Goal: Communication & Community: Answer question/provide support

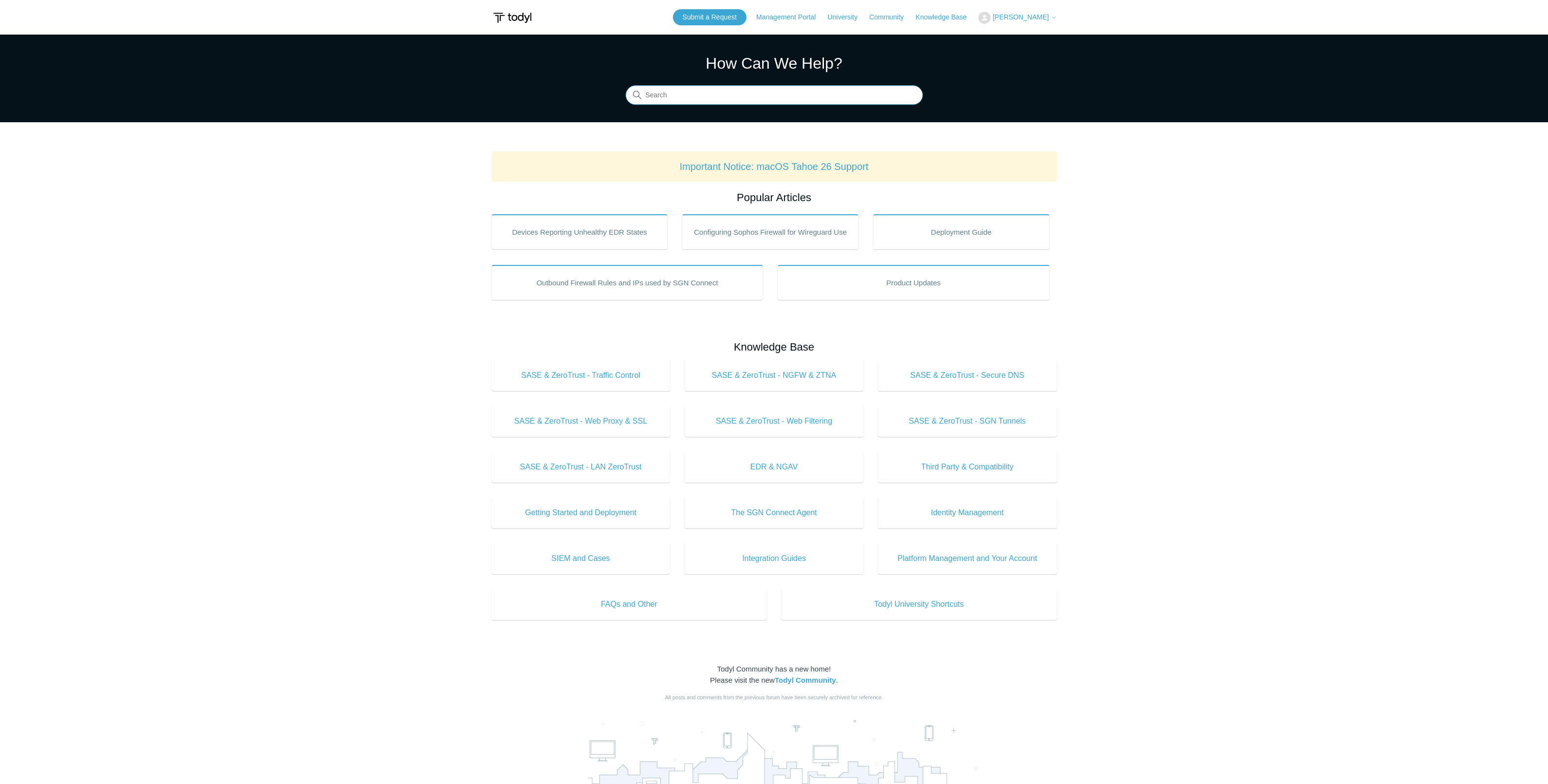
click at [710, 93] on input "Search" at bounding box center [774, 95] width 297 height 19
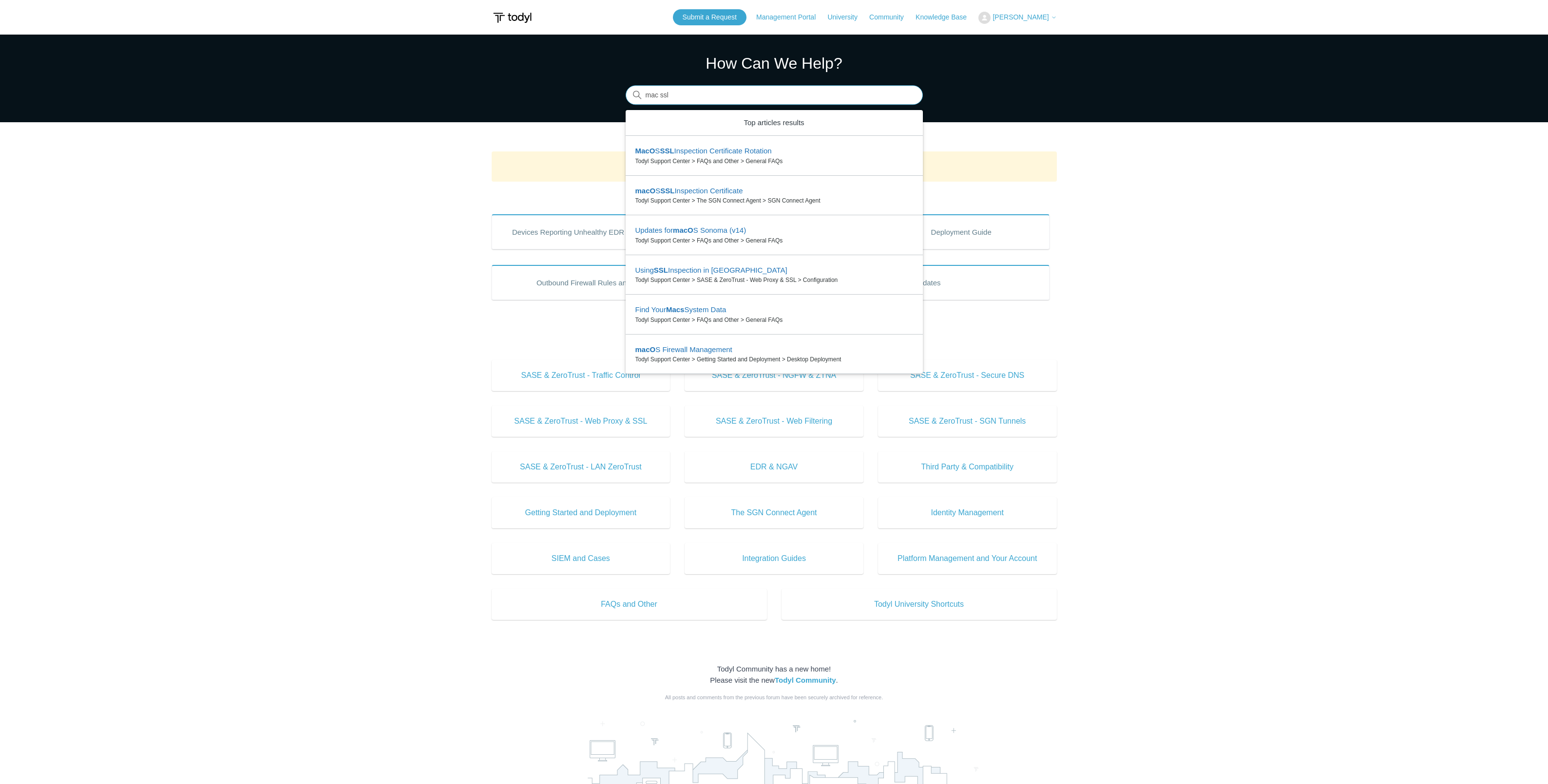
type input "mac ssl"
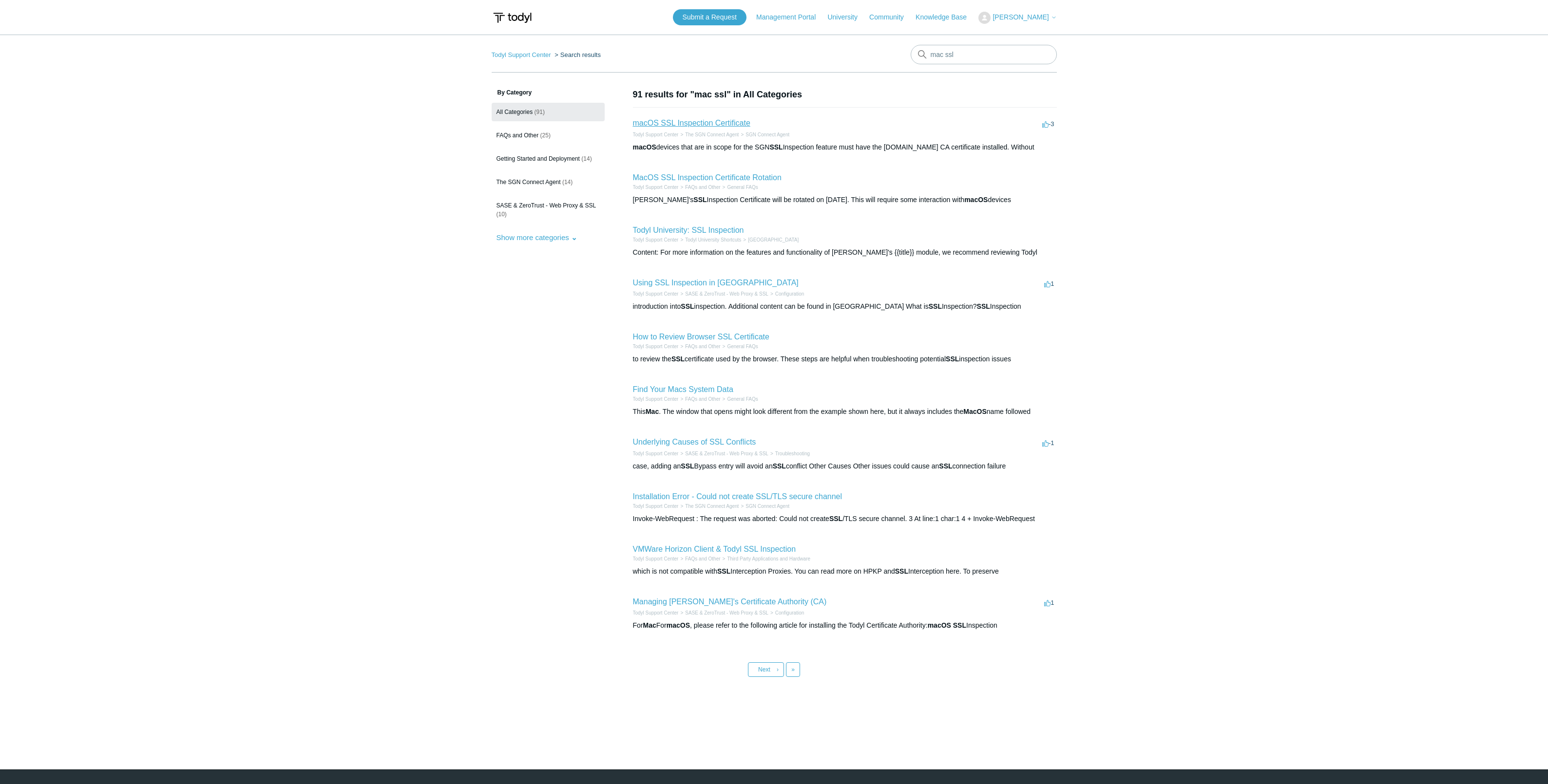
click at [704, 124] on link "macOS SSL Inspection Certificate" at bounding box center [692, 123] width 117 height 8
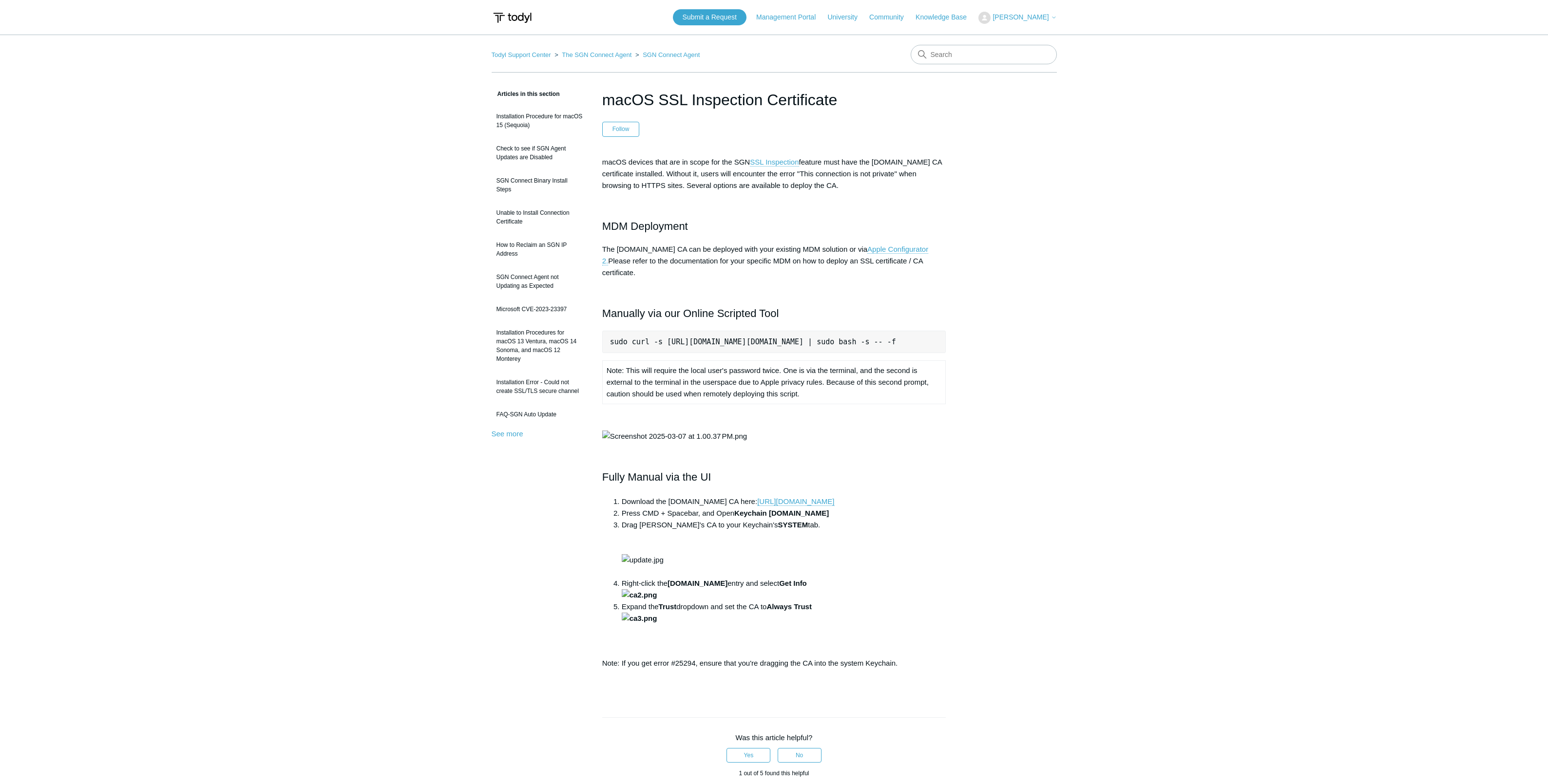
scroll to position [0, 46]
drag, startPoint x: 610, startPoint y: 330, endPoint x: 974, endPoint y: 331, distance: 364.0
click at [974, 331] on div "Articles in this section Installation Procedure for macOS 15 (Sequoia) Check to…" at bounding box center [774, 565] width 565 height 953
copy pre "sudo curl -s https://download.todyl.com/misc/macOS-install-CA.sh | sudo bash -s…"
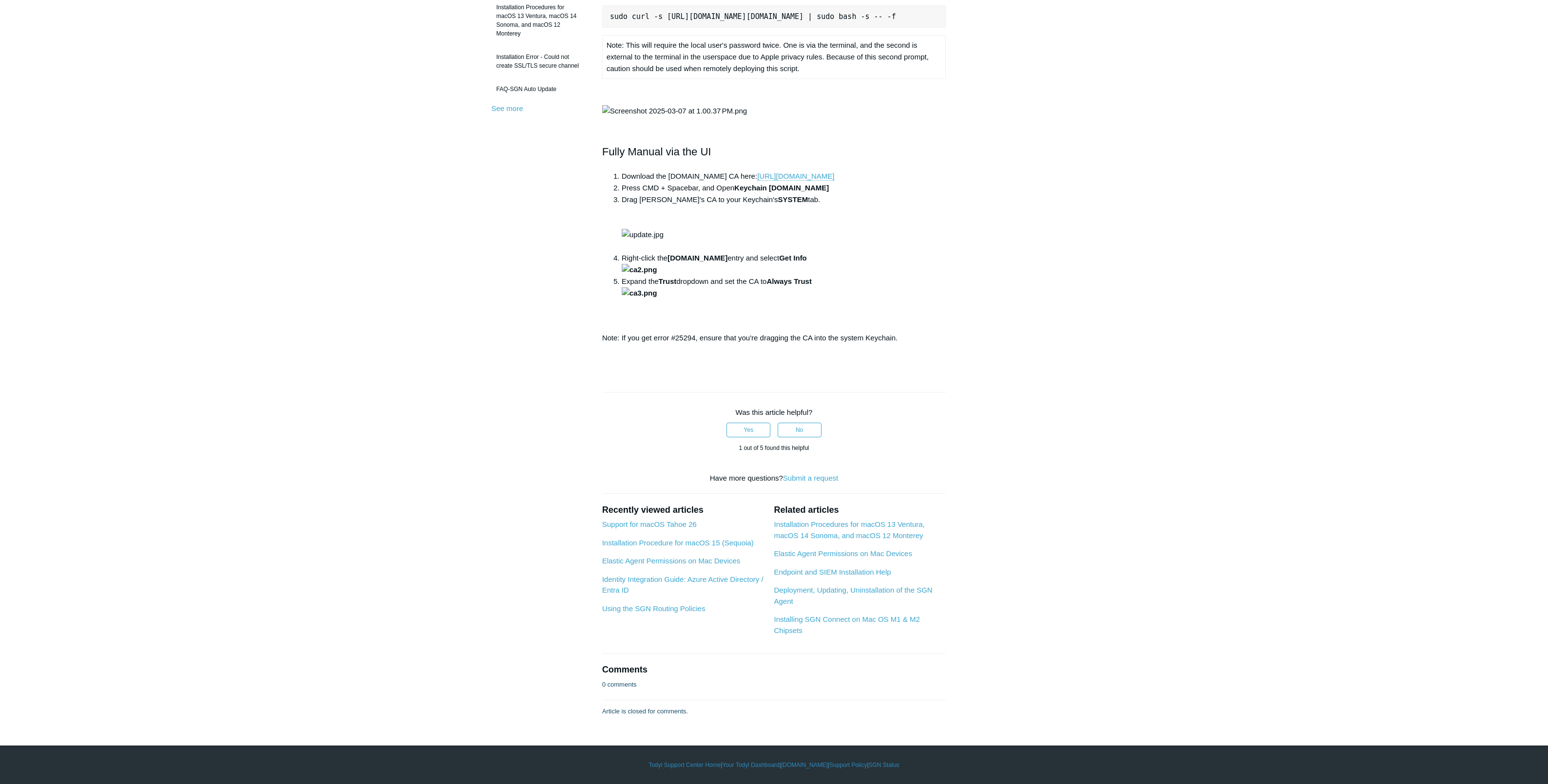
scroll to position [0, 0]
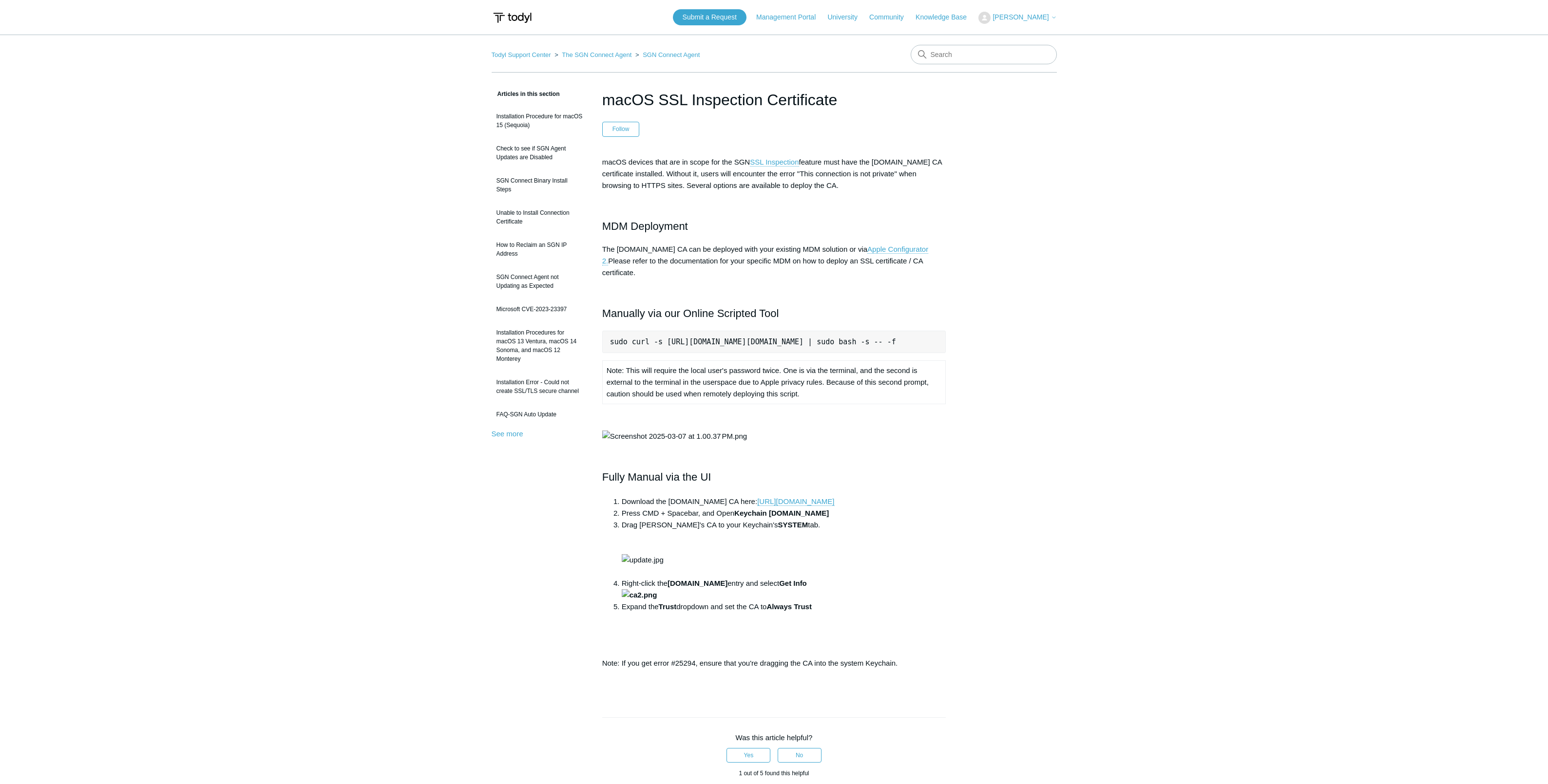
scroll to position [0, 46]
click at [1032, 17] on span "[PERSON_NAME]" at bounding box center [1020, 17] width 56 height 8
click at [1031, 37] on link "My Support Requests" at bounding box center [1026, 39] width 95 height 17
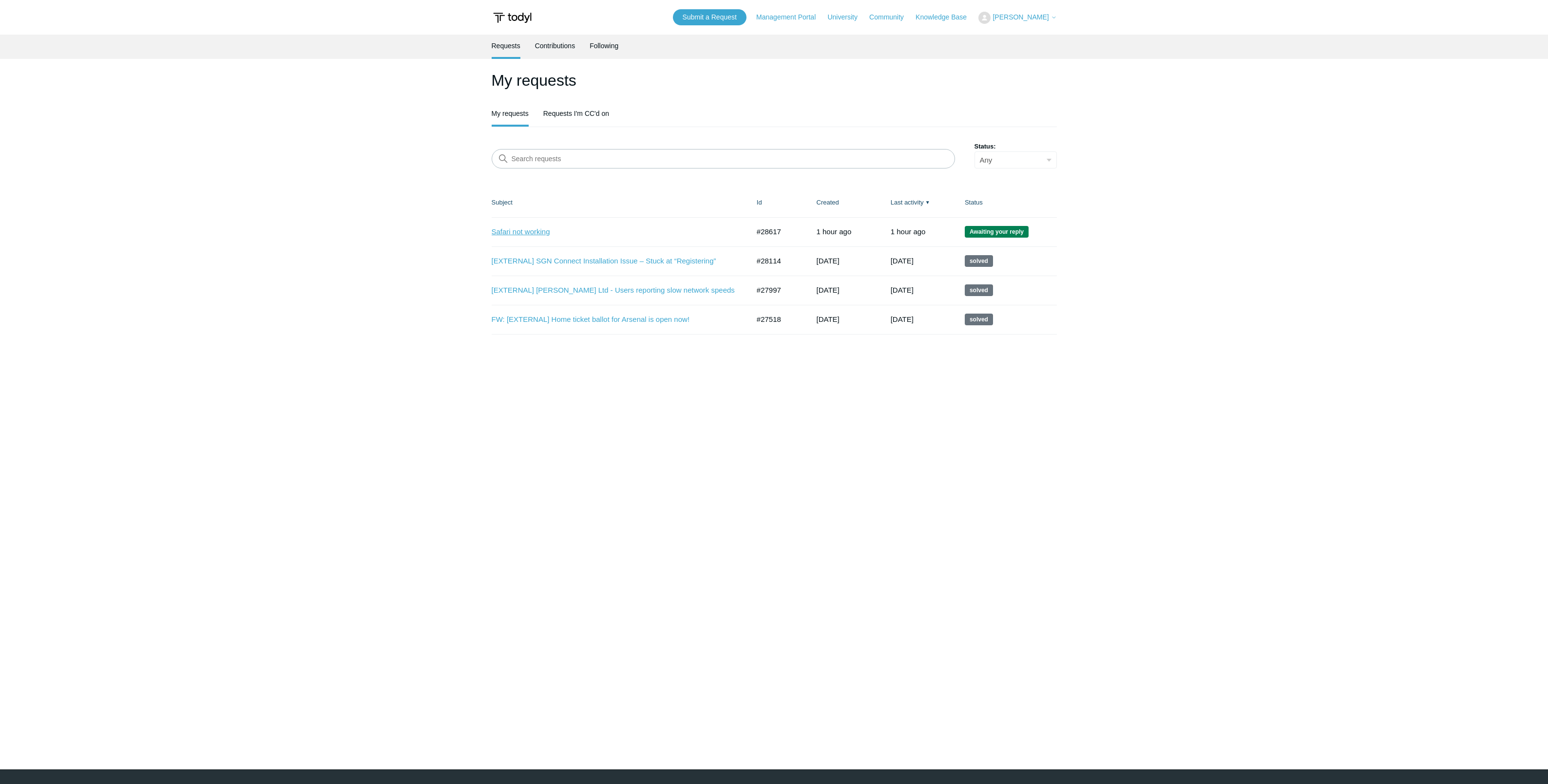
click at [523, 232] on link "Safari not working" at bounding box center [613, 232] width 243 height 11
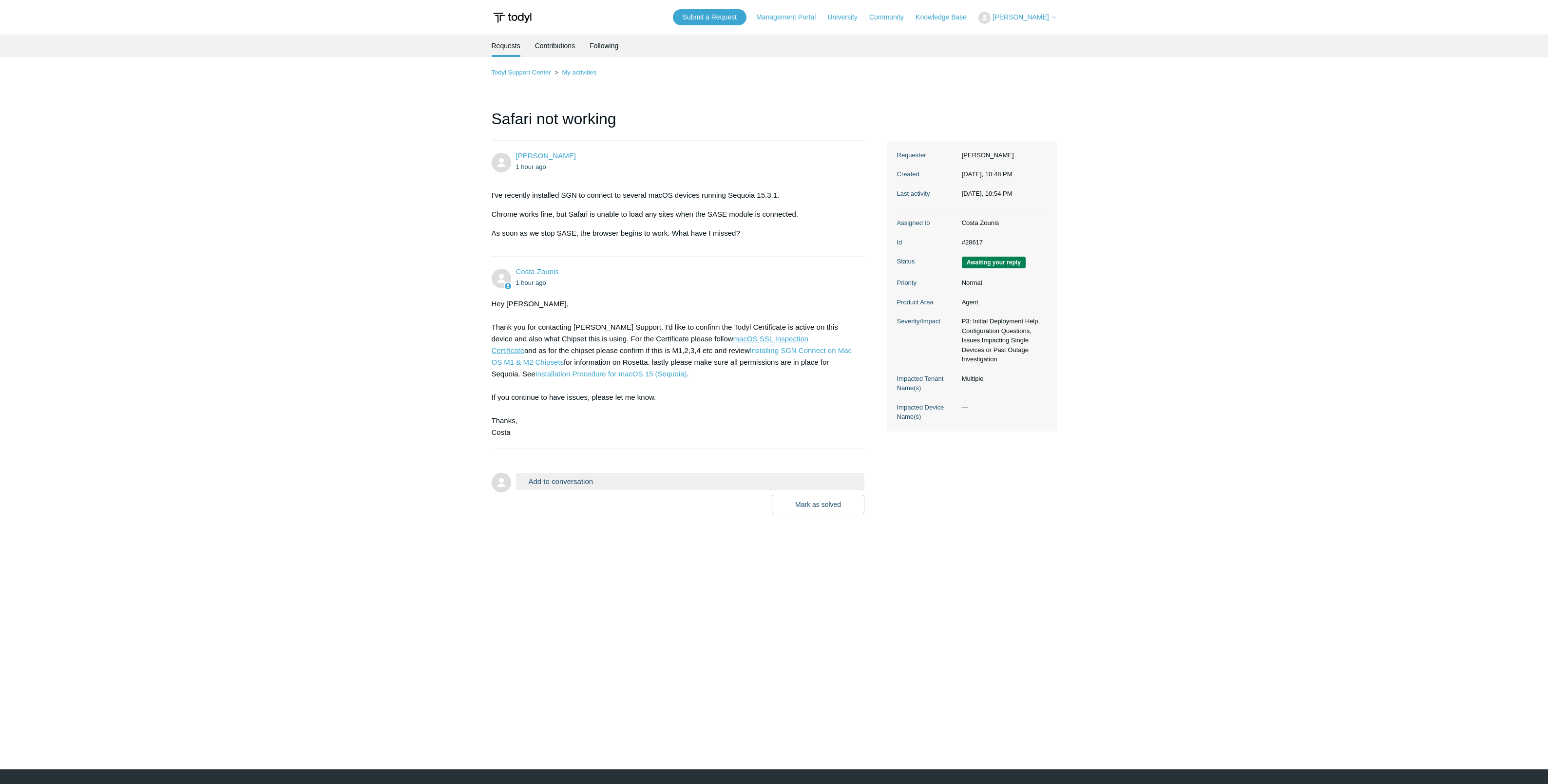
click at [722, 340] on link "macOS SSL Inspection Certificate" at bounding box center [650, 345] width 317 height 20
click at [786, 351] on link "Installing SGN Connect on Mac OS M1 & M2 Chipsets" at bounding box center [672, 356] width 361 height 20
click at [741, 353] on link "Installing SGN Connect on Mac OS M1 & M2 Chipsets" at bounding box center [672, 356] width 361 height 20
click at [622, 475] on button "Add to conversation" at bounding box center [690, 481] width 349 height 17
click at [745, 502] on textarea "Hi Todyl certificate is installed and active. It works fine in Chrome." at bounding box center [690, 523] width 349 height 66
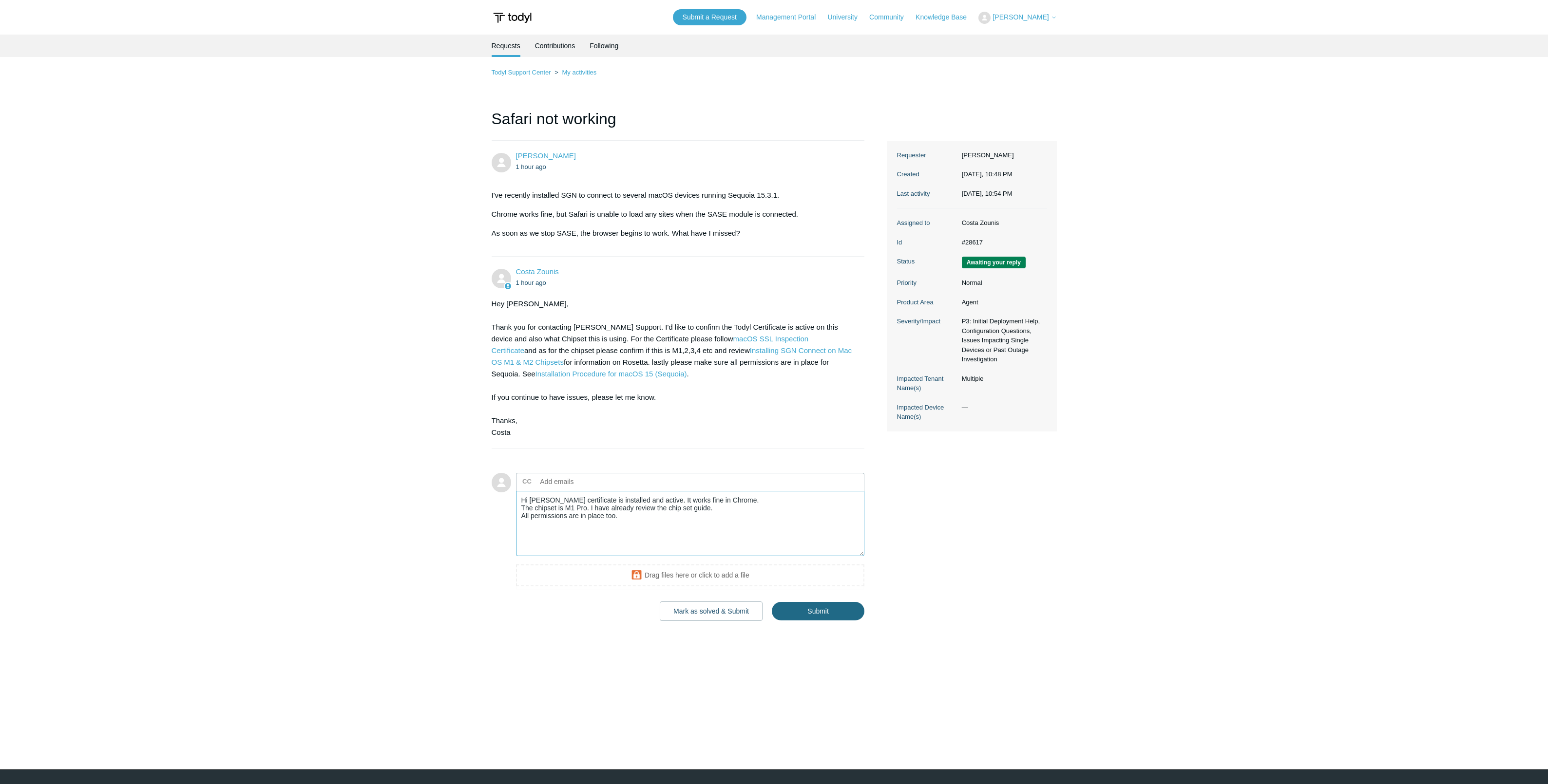
type textarea "Hi Todyl certificate is installed and active. It works fine in Chrome. The chip…"
click at [840, 611] on input "Submit" at bounding box center [818, 611] width 93 height 19
